Goal: Check status

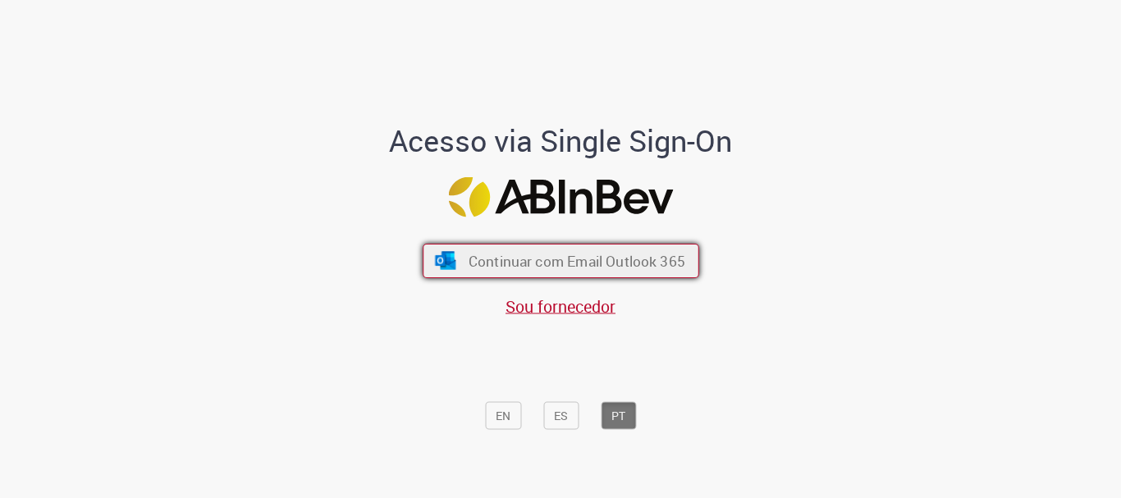
click at [555, 267] on span "Continuar com Email Outlook 365" at bounding box center [576, 261] width 217 height 19
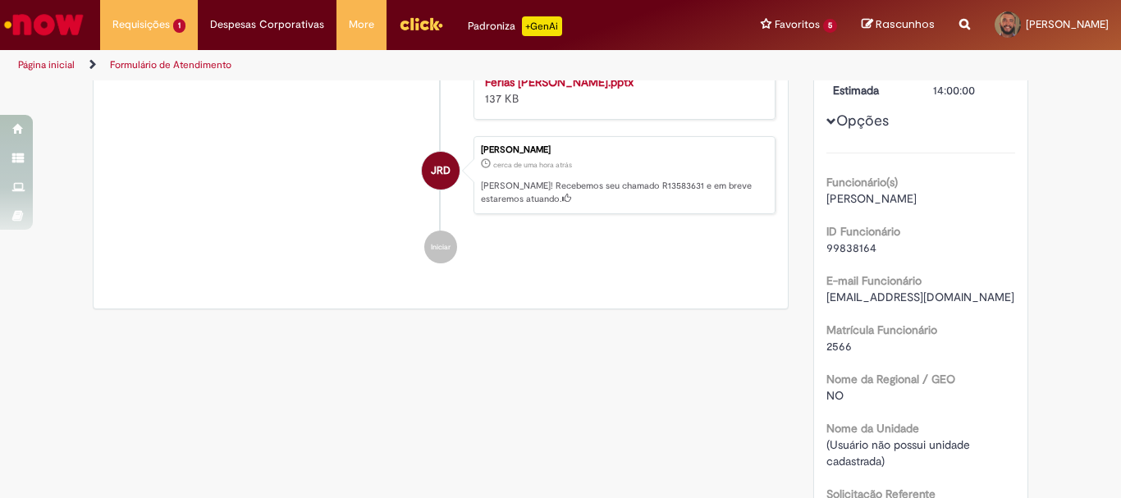
scroll to position [82, 0]
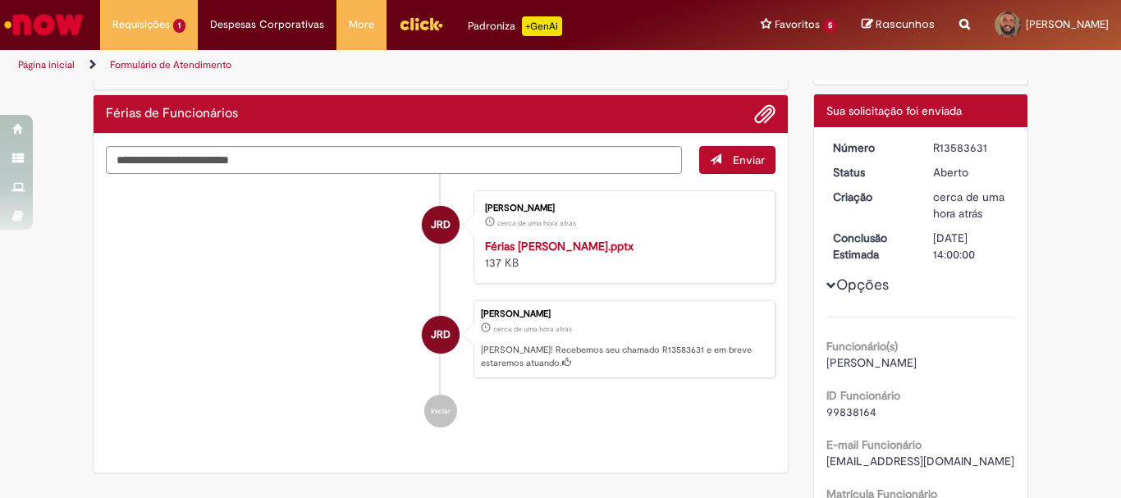
click at [208, 291] on ul "JRD [PERSON_NAME] cerca de uma hora atrás cerca de uma hora atrás [DATE] 19:17:…" at bounding box center [441, 309] width 670 height 271
click at [506, 243] on strong "Férias [PERSON_NAME].pptx" at bounding box center [559, 246] width 149 height 15
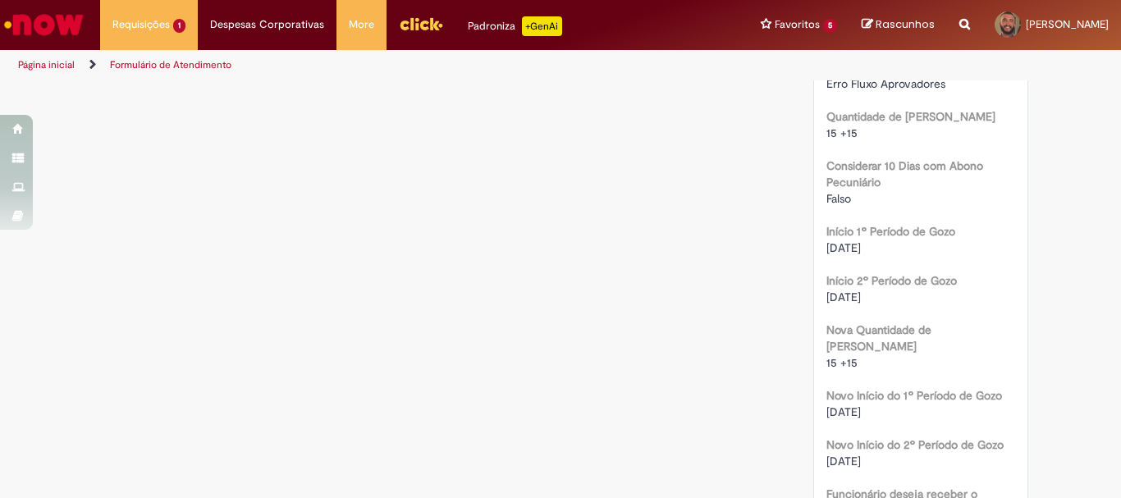
scroll to position [1126, 0]
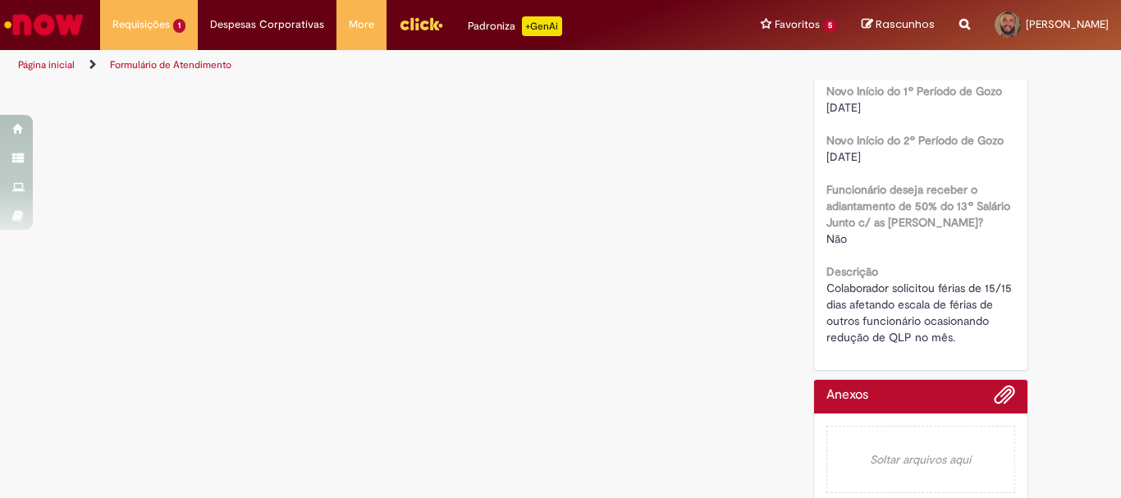
click at [886, 388] on div at bounding box center [922, 400] width 190 height 25
click at [884, 285] on span "Colaborador solicitou férias de 15/15 dias afetando escala de férias de outros …" at bounding box center [921, 313] width 189 height 64
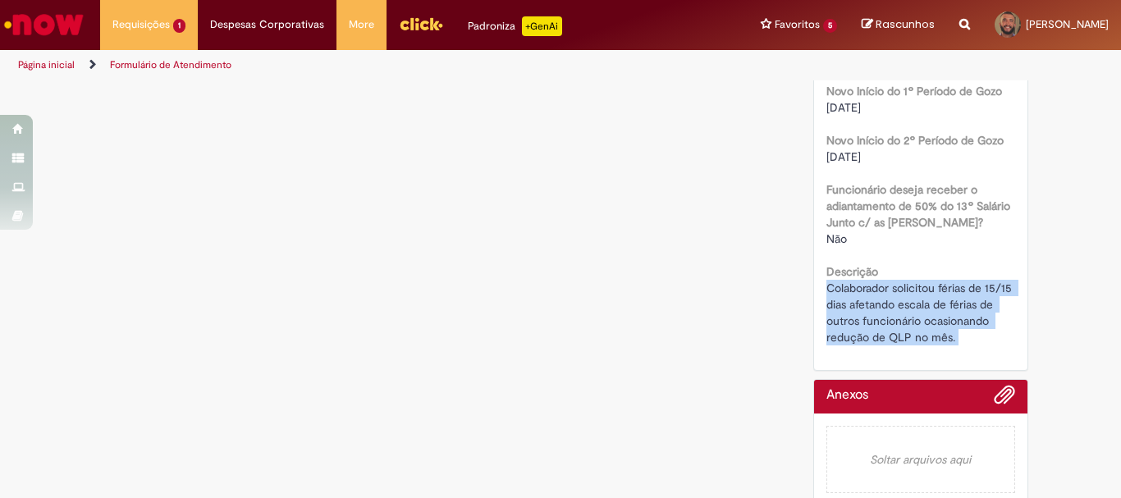
click at [884, 285] on span "Colaborador solicitou férias de 15/15 dias afetando escala de férias de outros …" at bounding box center [921, 313] width 189 height 64
click at [881, 284] on span "Colaborador solicitou férias de 15/15 dias afetando escala de férias de outros …" at bounding box center [921, 313] width 189 height 64
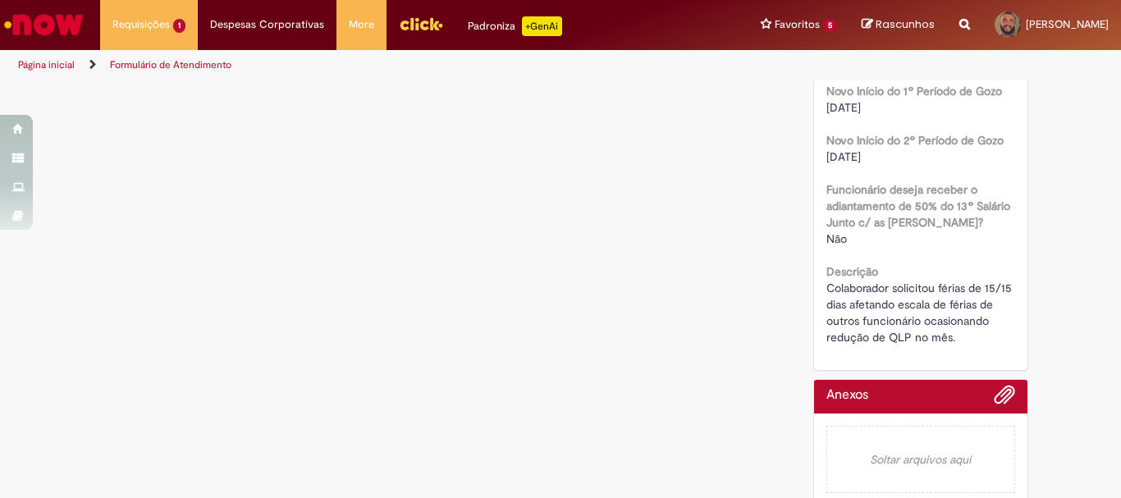
click at [881, 284] on span "Colaborador solicitou férias de 15/15 dias afetando escala de férias de outros …" at bounding box center [921, 313] width 189 height 64
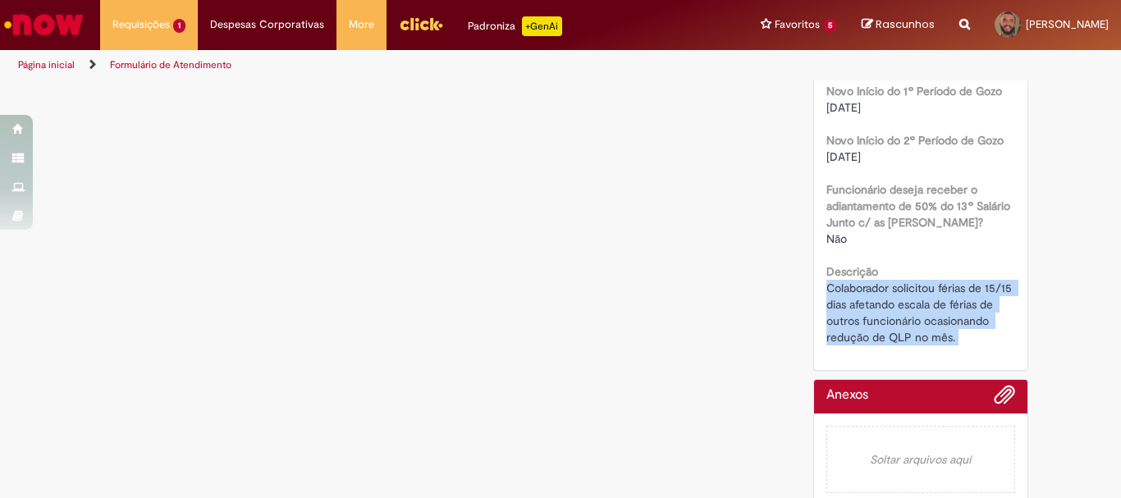
click at [881, 284] on span "Colaborador solicitou férias de 15/15 dias afetando escala de férias de outros …" at bounding box center [921, 313] width 189 height 64
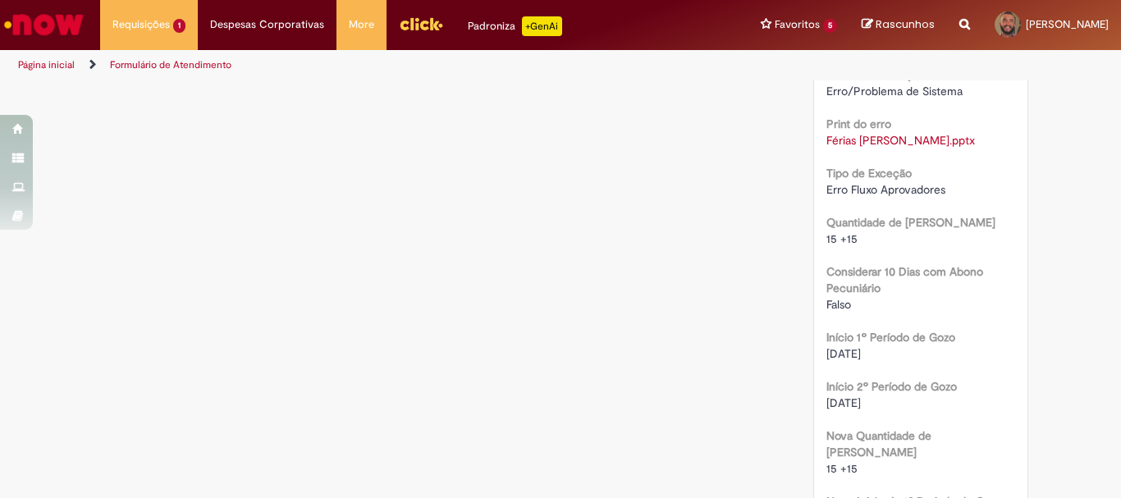
scroll to position [551, 0]
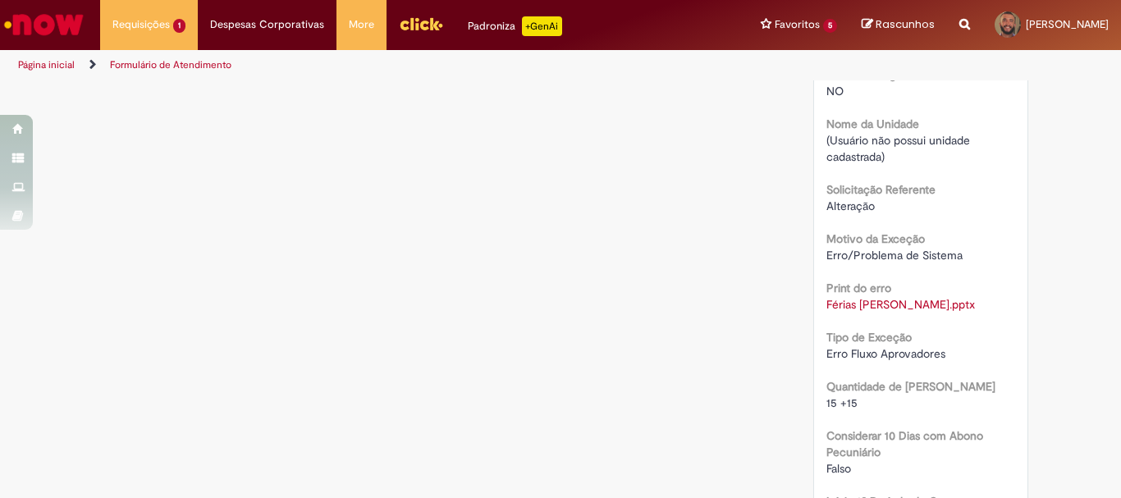
drag, startPoint x: 864, startPoint y: 301, endPoint x: 725, endPoint y: 274, distance: 141.4
click at [725, 274] on div "Verificar Código de Barras Aguardando Aprovação Aguardando atendimento Em andam…" at bounding box center [560, 310] width 961 height 1558
click at [328, 405] on div "Verificar Código de Barras Aguardando Aprovação Aguardando atendimento Em andam…" at bounding box center [560, 310] width 961 height 1558
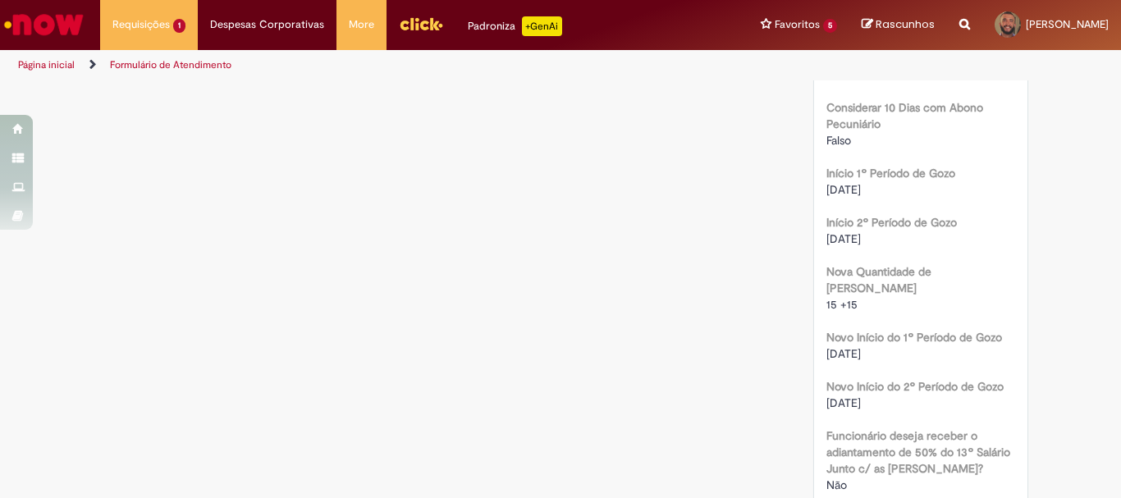
scroll to position [469, 0]
